Goal: Task Accomplishment & Management: Manage account settings

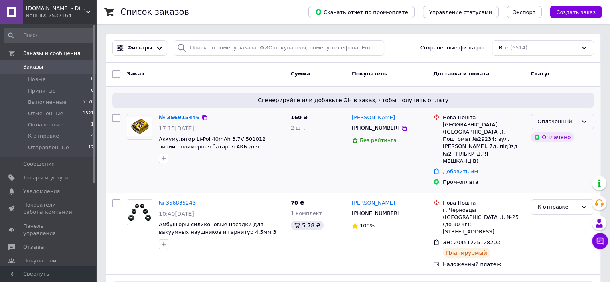
click at [562, 120] on div "Оплаченный" at bounding box center [557, 122] width 40 height 8
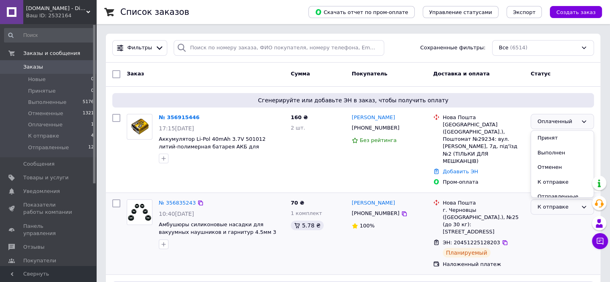
click at [547, 183] on li "К отправке" at bounding box center [562, 182] width 63 height 15
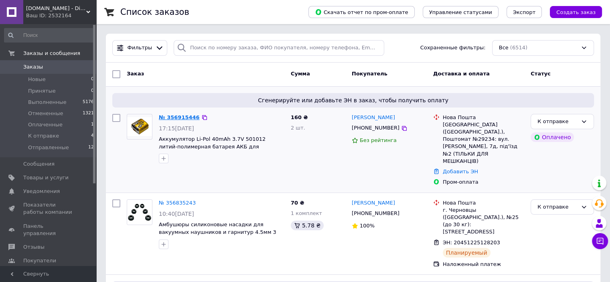
click at [182, 116] on link "№ 356915446" at bounding box center [179, 117] width 41 height 6
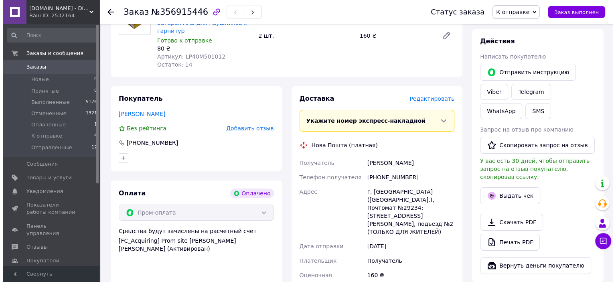
scroll to position [120, 0]
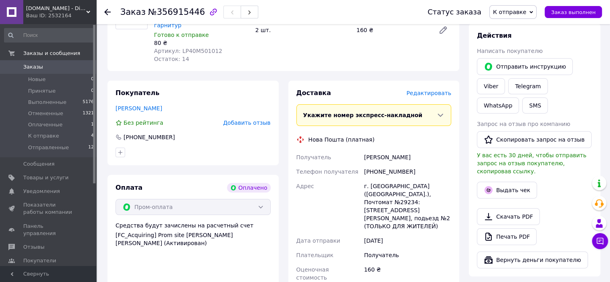
click at [440, 90] on span "Редактировать" at bounding box center [428, 93] width 45 height 6
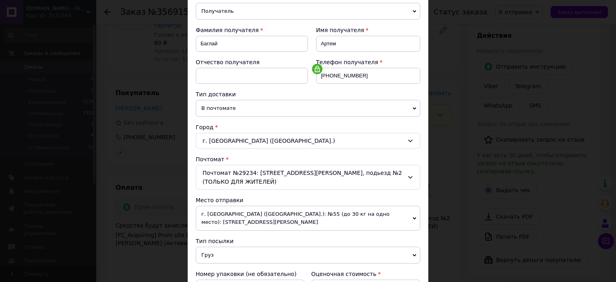
scroll to position [201, 0]
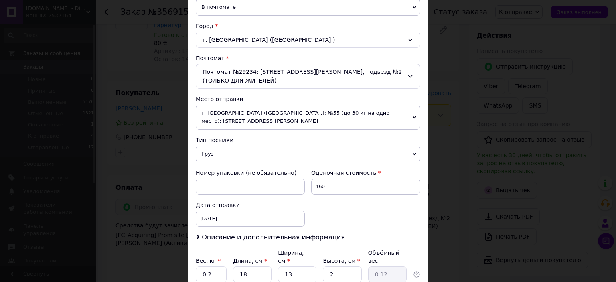
click at [241, 146] on span "Груз" at bounding box center [308, 154] width 225 height 17
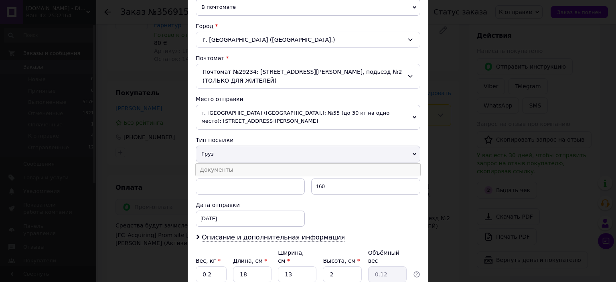
click at [237, 164] on li "Документы" at bounding box center [308, 170] width 225 height 12
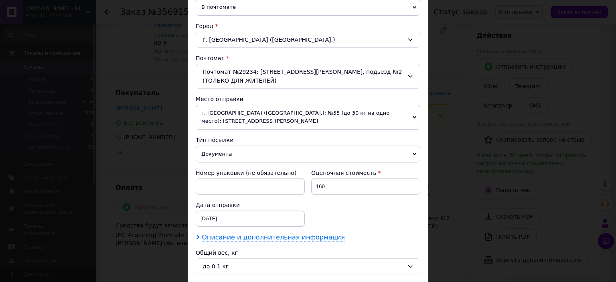
click at [226, 233] on span "Описание и дополнительная информация" at bounding box center [273, 237] width 143 height 8
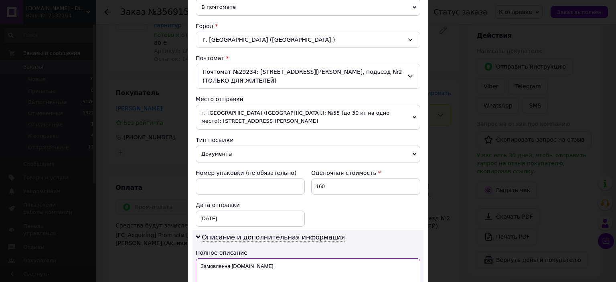
drag, startPoint x: 239, startPoint y: 257, endPoint x: 230, endPoint y: 254, distance: 9.5
click at [230, 258] on textarea "Замовлення [DOMAIN_NAME]" at bounding box center [308, 272] width 225 height 29
click at [245, 258] on textarea "Замовлення [DOMAIN_NAME]" at bounding box center [308, 272] width 225 height 29
click at [281, 258] on textarea "Замовлення [DOMAIN_NAME]" at bounding box center [308, 272] width 225 height 29
paste textarea "356915446"
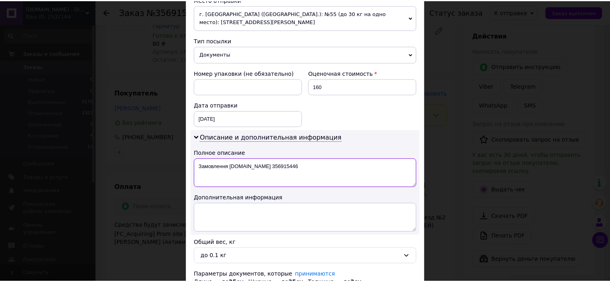
scroll to position [355, 0]
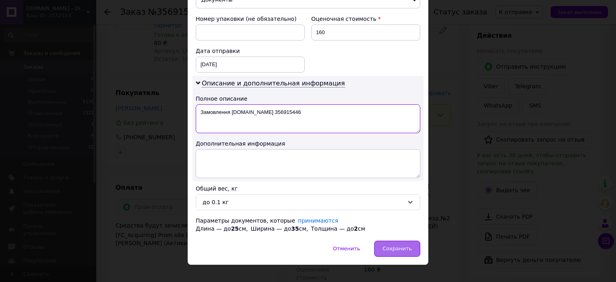
type textarea "Замовлення [DOMAIN_NAME] 356915446"
click at [416, 241] on div "Сохранить" at bounding box center [397, 249] width 46 height 16
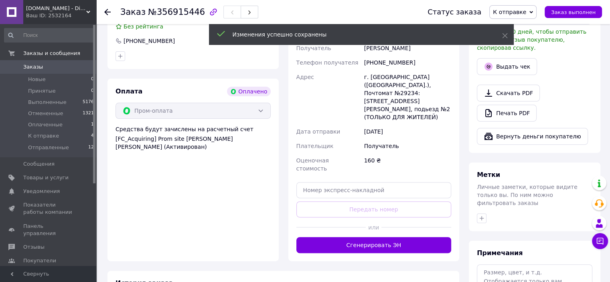
scroll to position [361, 0]
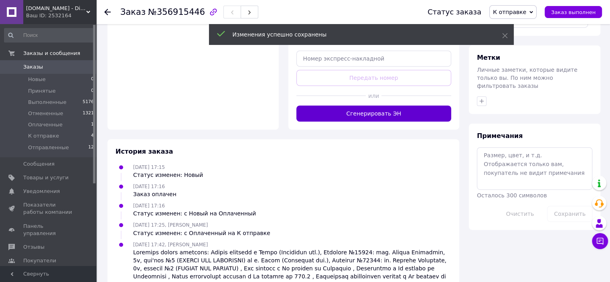
click at [364, 105] on button "Сгенерировать ЭН" at bounding box center [373, 113] width 155 height 16
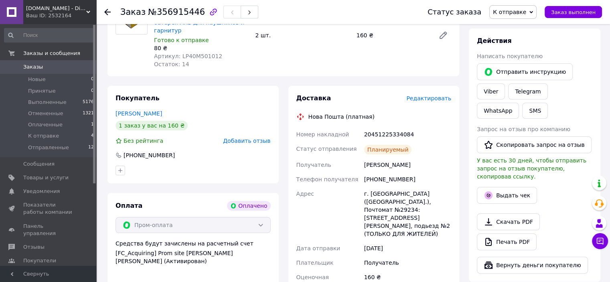
scroll to position [111, 0]
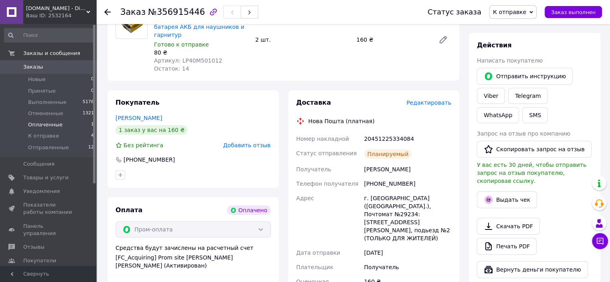
click at [37, 122] on span "Оплаченные" at bounding box center [45, 124] width 34 height 7
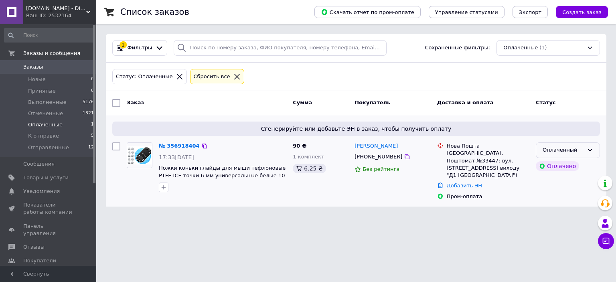
click at [561, 147] on div "Оплаченный" at bounding box center [563, 150] width 41 height 8
click at [554, 210] on li "К отправке" at bounding box center [567, 210] width 63 height 15
click at [172, 146] on link "№ 356918404" at bounding box center [177, 146] width 37 height 6
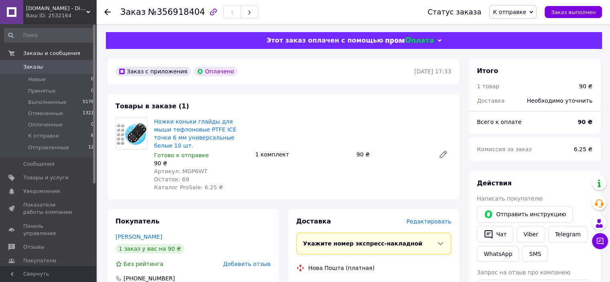
click at [430, 218] on span "Редактировать" at bounding box center [428, 221] width 45 height 6
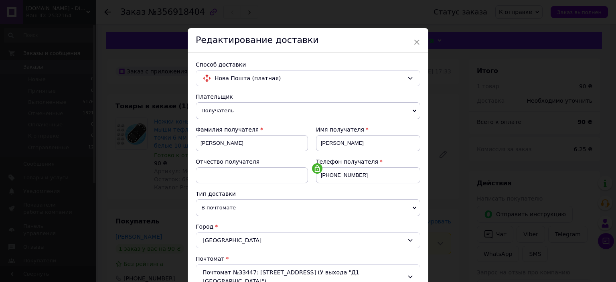
scroll to position [248, 0]
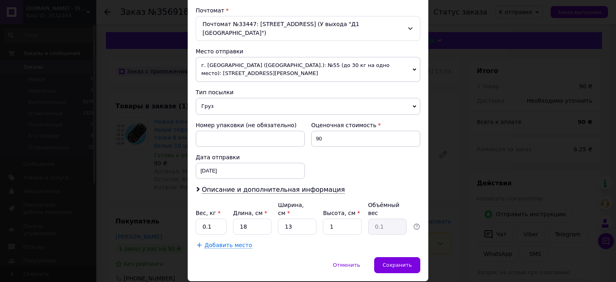
click at [236, 98] on span "Груз" at bounding box center [308, 106] width 225 height 17
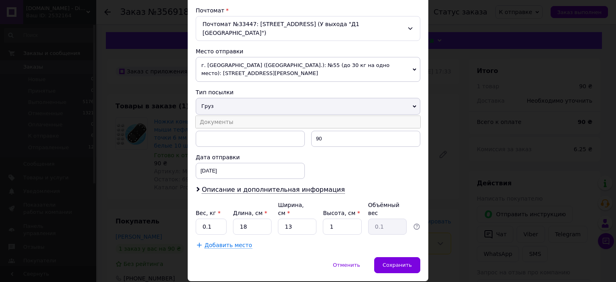
click at [227, 116] on li "Документы" at bounding box center [308, 122] width 225 height 12
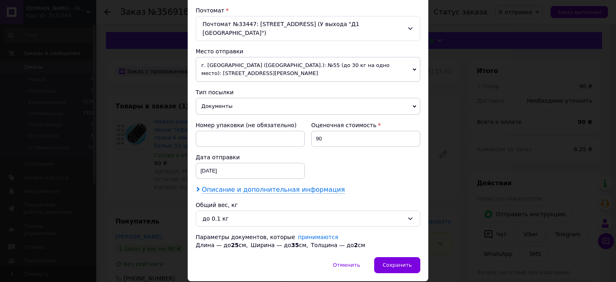
click at [226, 186] on span "Описание и дополнительная информация" at bounding box center [273, 190] width 143 height 8
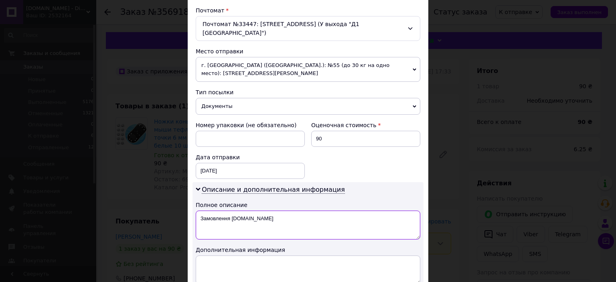
click at [273, 211] on textarea "Замовлення [DOMAIN_NAME]" at bounding box center [308, 225] width 225 height 29
paste textarea "356918404"
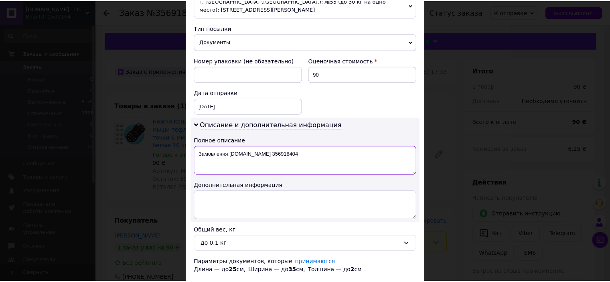
scroll to position [346, 0]
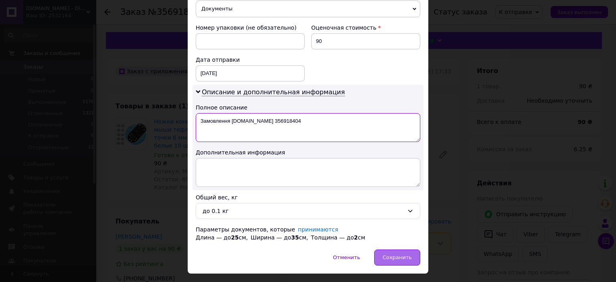
type textarea "Замовлення [DOMAIN_NAME] 356918404"
click at [395, 254] on span "Сохранить" at bounding box center [397, 257] width 29 height 6
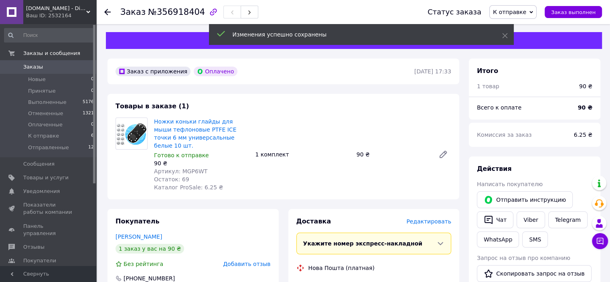
scroll to position [241, 0]
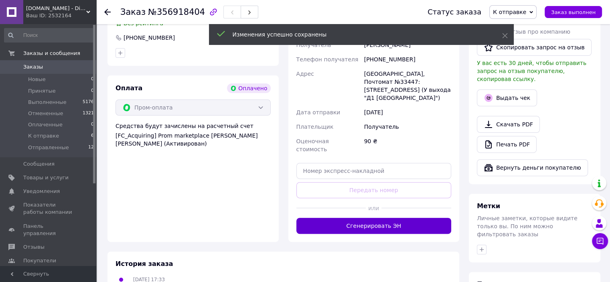
click at [379, 218] on button "Сгенерировать ЭН" at bounding box center [373, 226] width 155 height 16
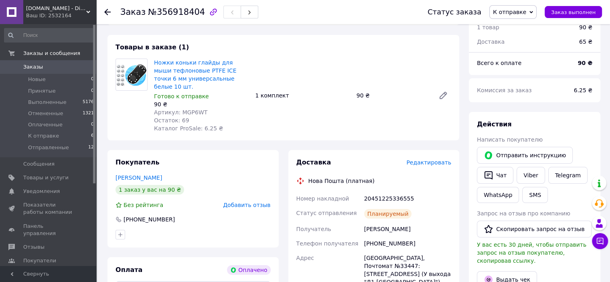
scroll to position [40, 0]
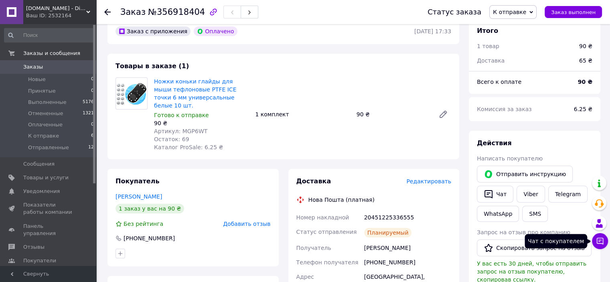
drag, startPoint x: 600, startPoint y: 242, endPoint x: 598, endPoint y: 238, distance: 4.3
click at [598, 238] on icon at bounding box center [600, 241] width 8 height 8
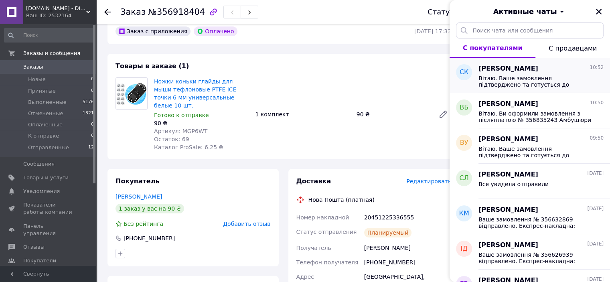
click at [526, 81] on span "Вітаю. Ваше замовлення підтверджено та готується до відправки на сьогодні. Дяку…" at bounding box center [536, 81] width 114 height 13
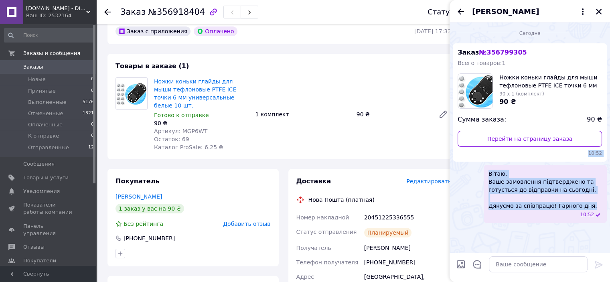
drag, startPoint x: 584, startPoint y: 207, endPoint x: 485, endPoint y: 160, distance: 109.8
click at [485, 160] on ul "Заказ № 356799305 Всего товаров: 1 Ножки коньки глайды для мыши тефлоновые PTFE…" at bounding box center [530, 133] width 154 height 180
copy ul "10:52 Вітаю. Ваше замовлення підтверджено та готується до відправки на сьогодні…"
click at [596, 7] on button "Закрыть" at bounding box center [599, 12] width 10 height 10
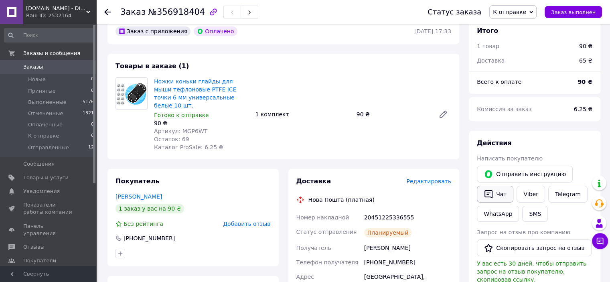
click at [492, 193] on icon "button" at bounding box center [489, 194] width 8 height 8
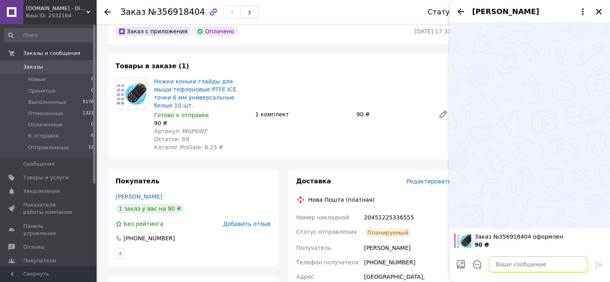
click at [512, 265] on textarea at bounding box center [538, 264] width 99 height 16
paste textarea "10:52 Вітаю. Ваше замовлення підтверджено та готується до відправки на сьогодні…"
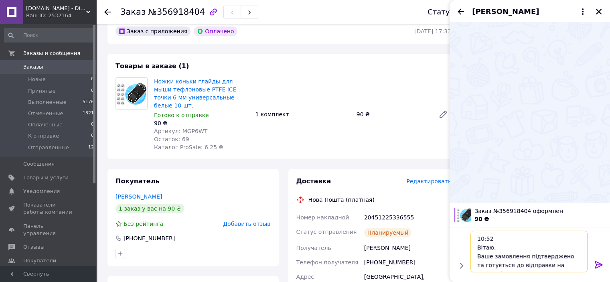
scroll to position [18, 0]
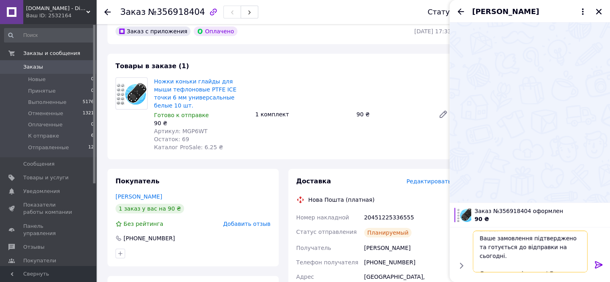
type textarea "10:52 Вітаю. Ваше замовлення підтверджено та готується до відправки на сьогодні…"
click at [596, 263] on icon at bounding box center [599, 264] width 8 height 7
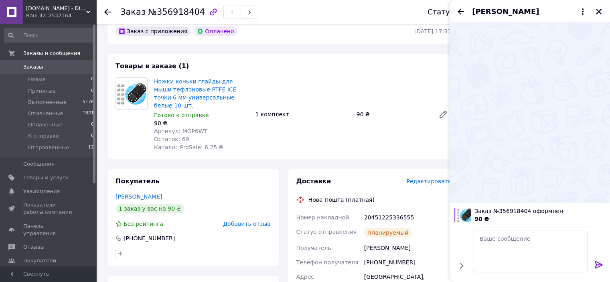
scroll to position [0, 0]
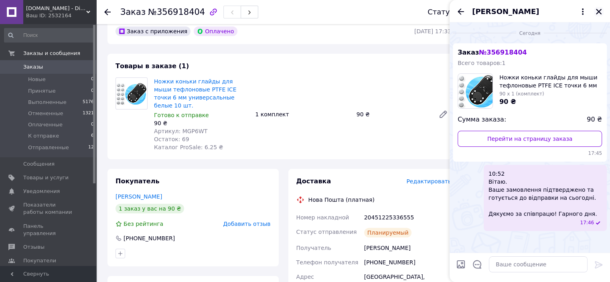
click at [599, 10] on icon "Закрыть" at bounding box center [599, 12] width 6 height 6
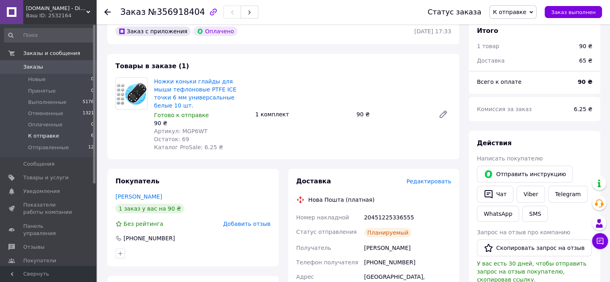
click at [53, 134] on span "К отправке" at bounding box center [43, 135] width 31 height 7
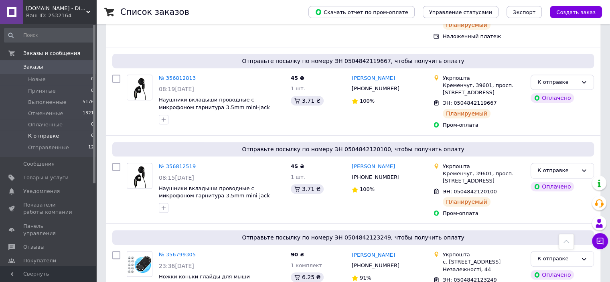
scroll to position [373, 0]
